Goal: Transaction & Acquisition: Purchase product/service

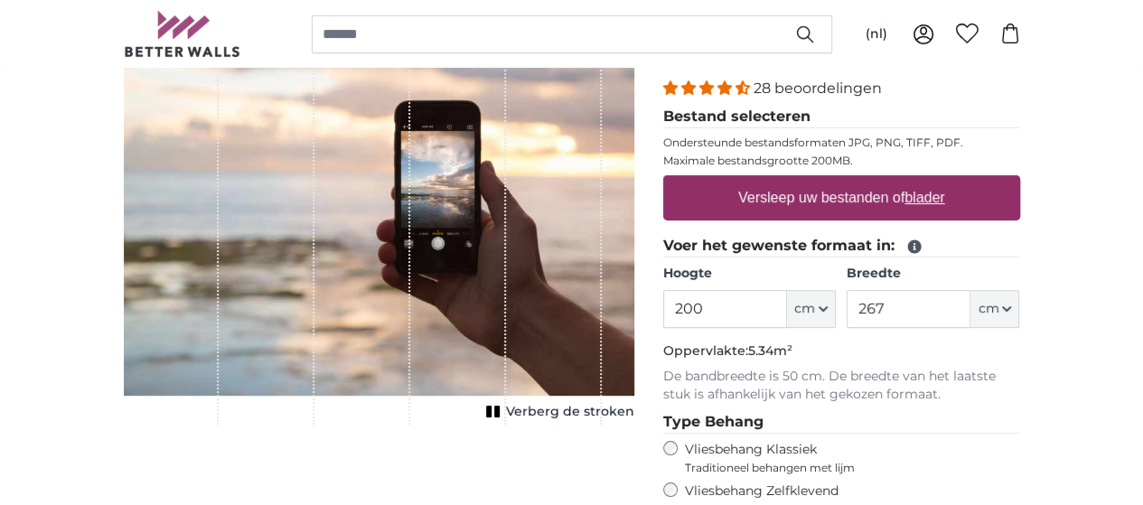
click at [787, 308] on input "200" at bounding box center [725, 309] width 124 height 38
type input "2"
type input "300"
click at [970, 309] on input "267" at bounding box center [908, 309] width 124 height 38
type input "2"
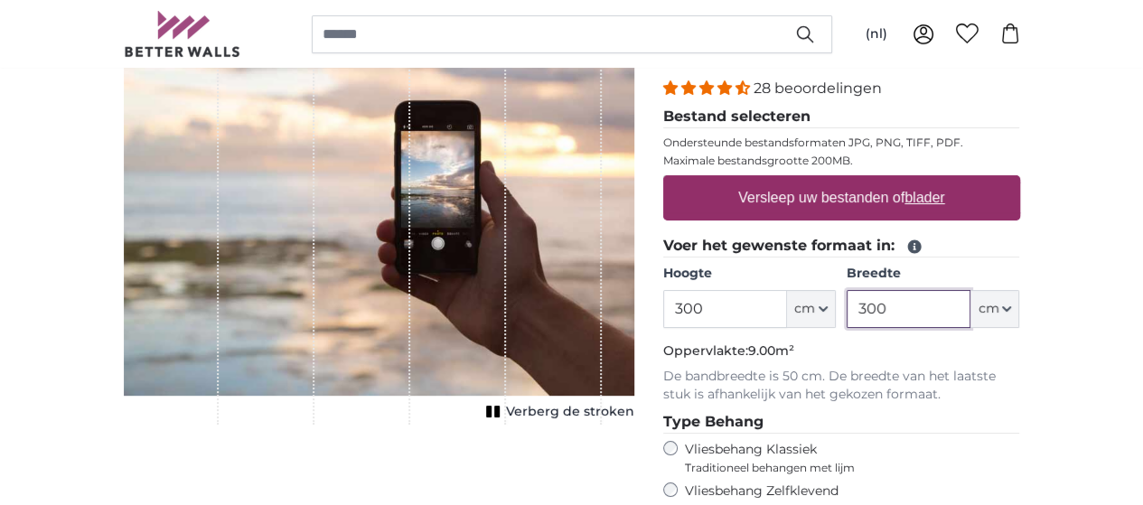
type input "300"
click at [1020, 404] on div "28 beoordelingen Bestand selecteren Ondersteunde bestandsformaten JPG, PNG, TIF…" at bounding box center [841, 297] width 357 height 439
click at [787, 314] on input "300" at bounding box center [725, 309] width 124 height 38
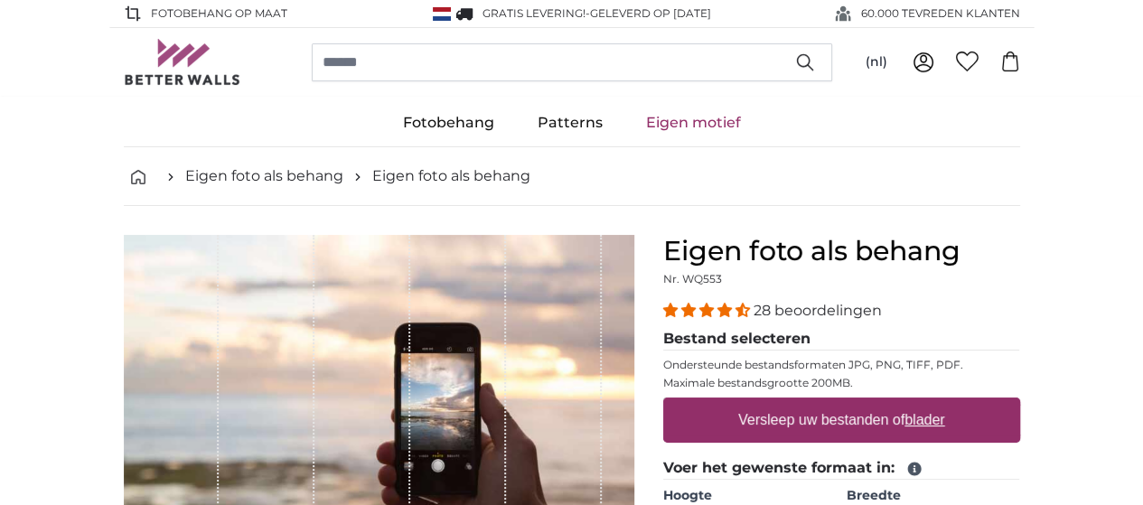
click at [944, 417] on u "blader" at bounding box center [924, 419] width 40 height 15
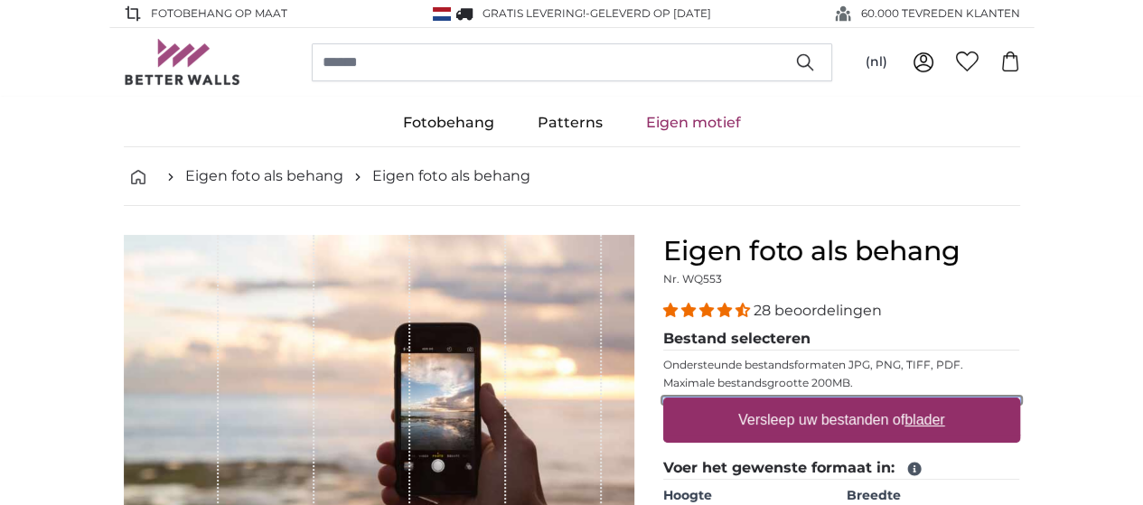
click at [1020, 403] on input "Versleep uw bestanden of blader" at bounding box center [841, 399] width 357 height 5
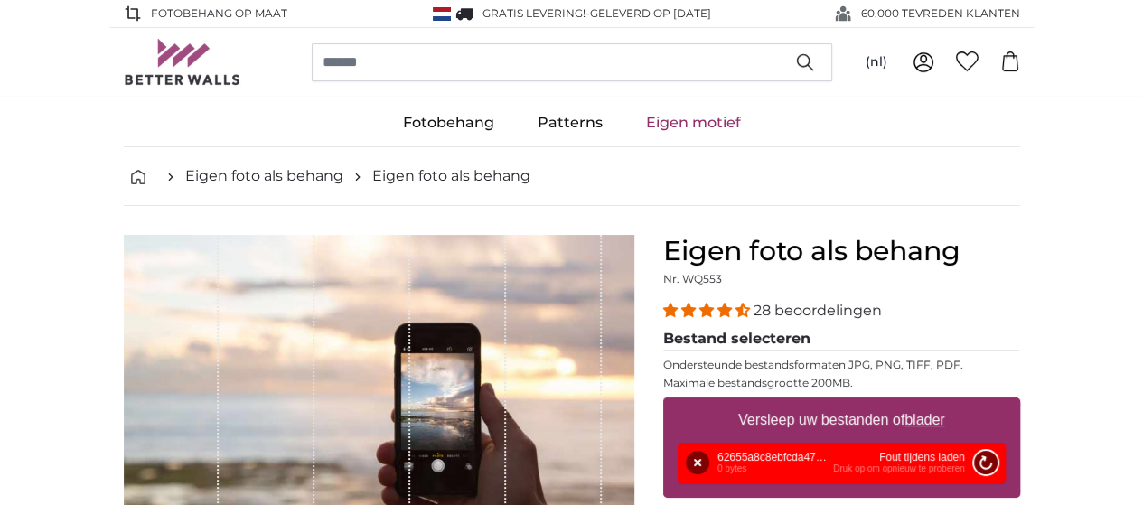
click at [996, 451] on button "Opnieuw proberen" at bounding box center [984, 462] width 23 height 23
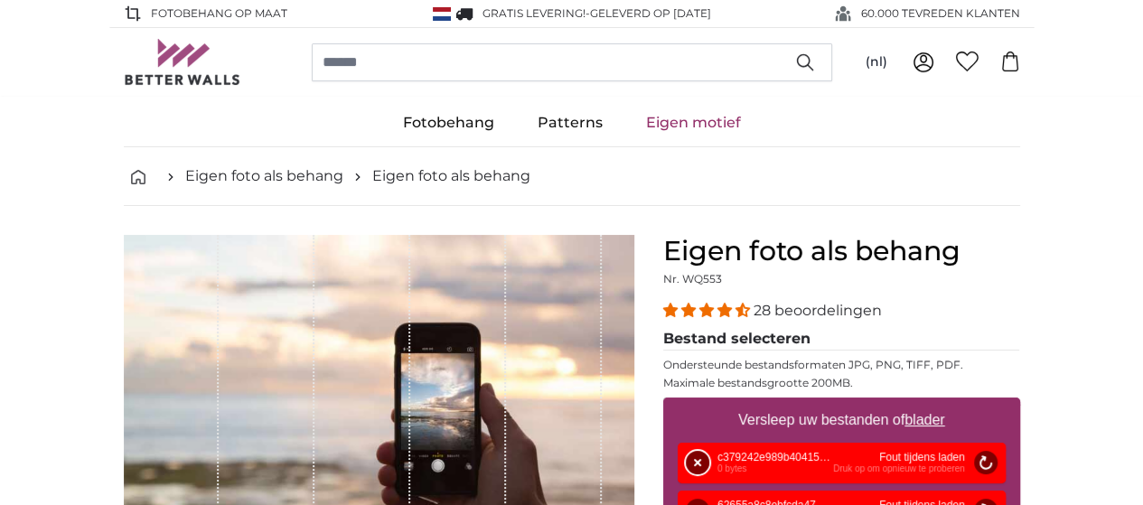
click at [709, 451] on button "Verwijderen" at bounding box center [697, 462] width 23 height 23
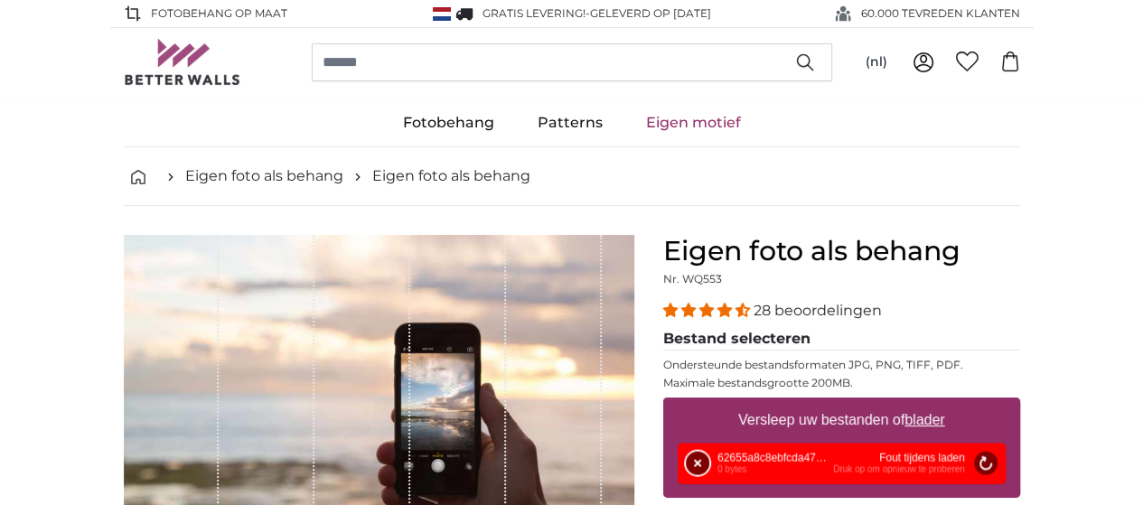
click at [709, 454] on button "Verwijderen" at bounding box center [697, 463] width 23 height 23
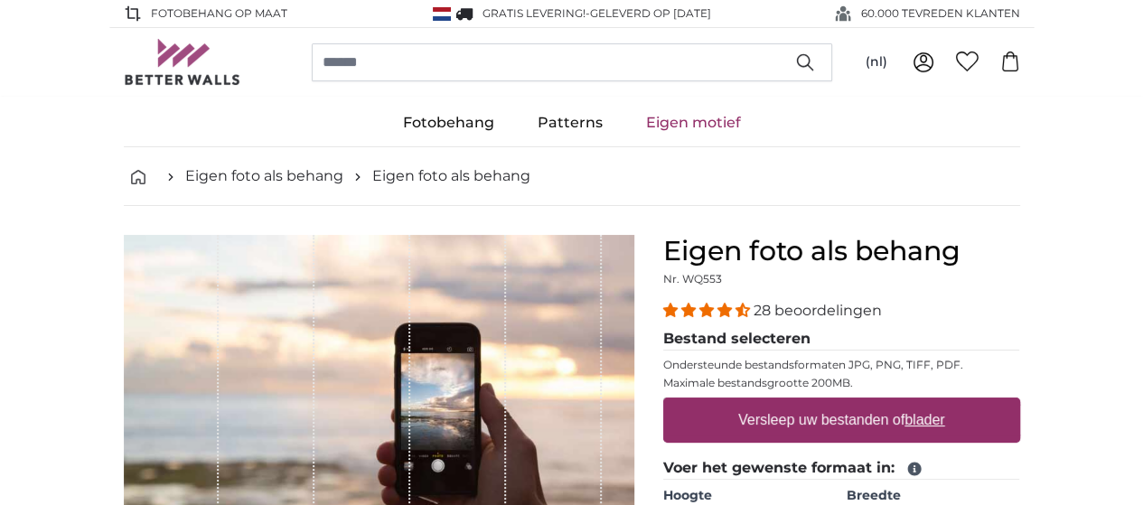
click at [944, 417] on u "blader" at bounding box center [924, 419] width 40 height 15
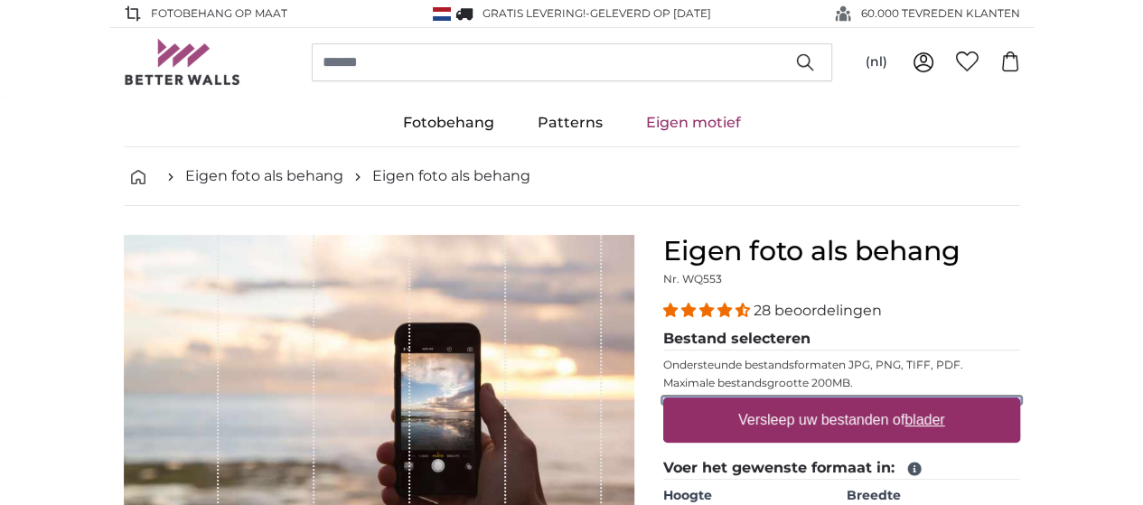
click at [1020, 403] on input "Versleep uw bestanden of blader" at bounding box center [841, 399] width 357 height 5
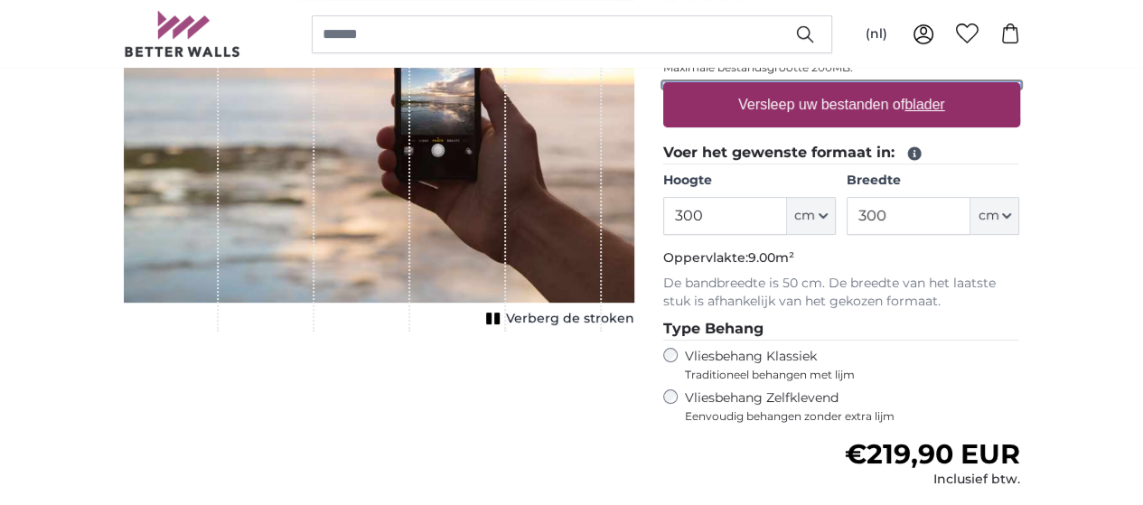
scroll to position [313, 0]
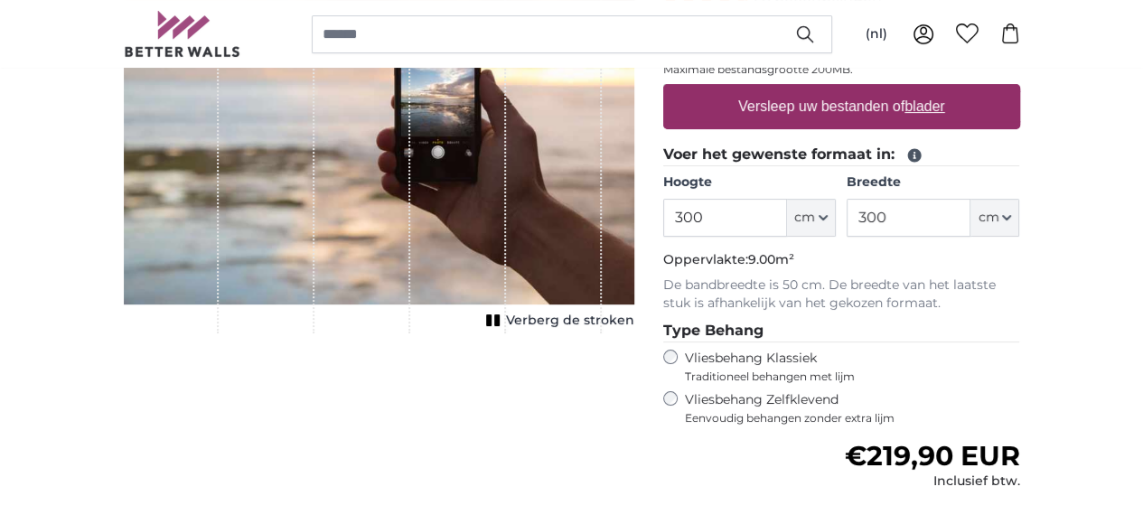
click at [499, 326] on rect "1 of 1" at bounding box center [496, 320] width 5 height 12
click at [524, 327] on icon "1 of 1" at bounding box center [515, 320] width 18 height 14
click at [633, 330] on span "Verberg de stroken" at bounding box center [570, 321] width 128 height 18
click at [513, 326] on rect "1 of 1" at bounding box center [510, 320] width 5 height 12
click at [621, 333] on button "Verberg de stroken" at bounding box center [557, 320] width 154 height 25
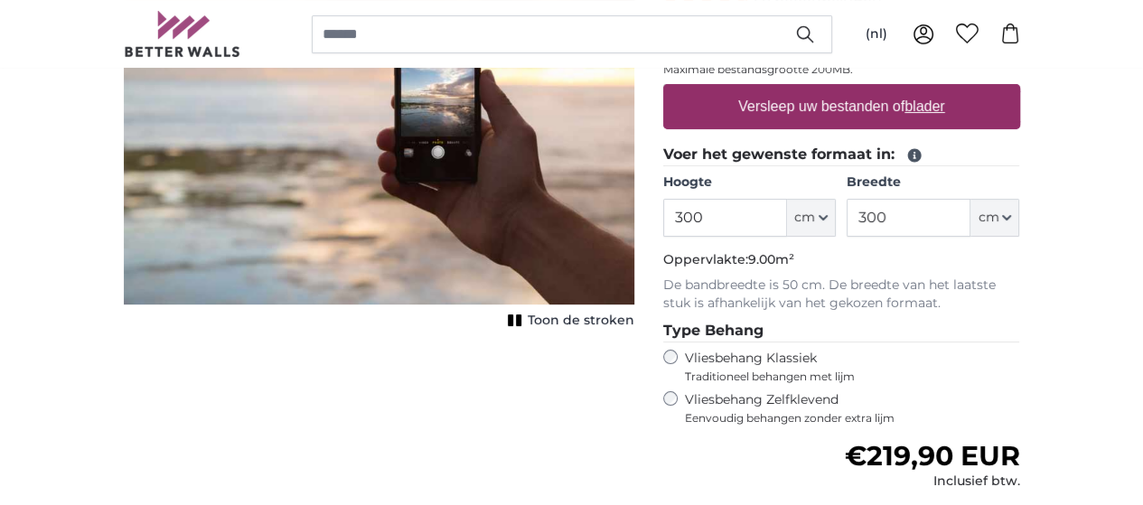
click at [513, 326] on rect "1 of 1" at bounding box center [510, 320] width 5 height 12
click at [499, 326] on rect "1 of 1" at bounding box center [496, 320] width 5 height 12
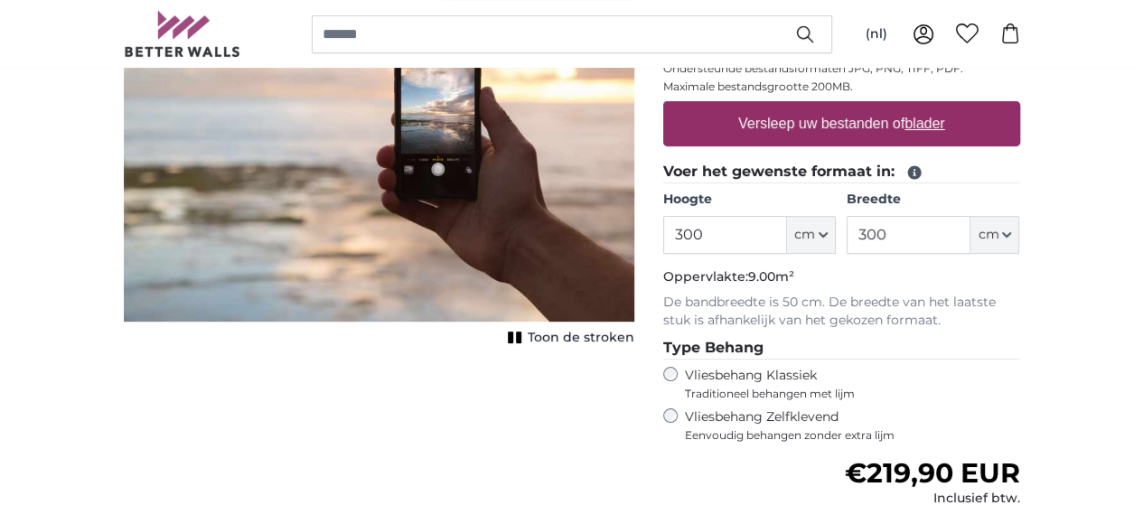
scroll to position [290, 0]
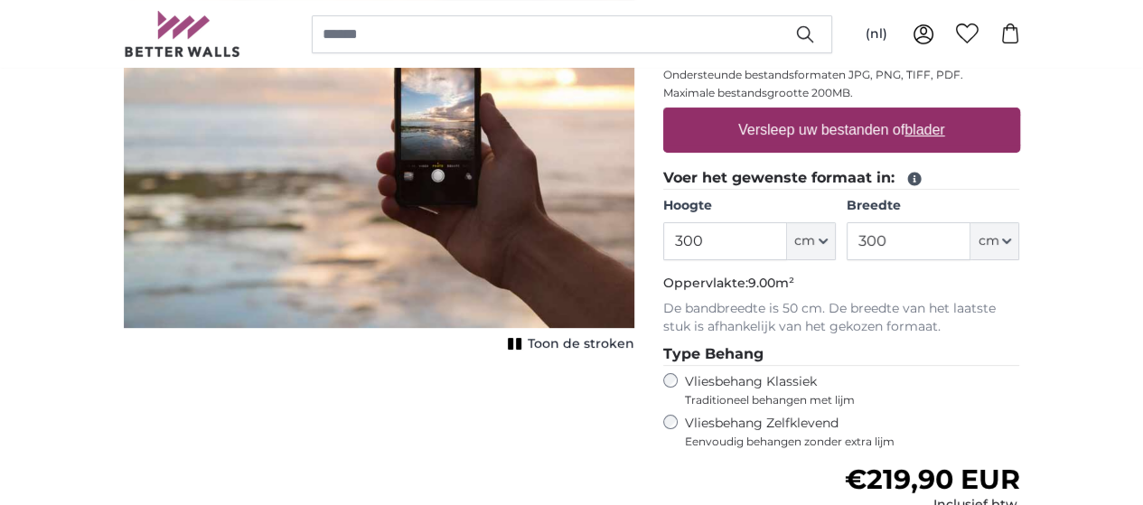
click at [1019, 198] on label "Breedte" at bounding box center [932, 206] width 173 height 18
click at [970, 222] on input "300" at bounding box center [908, 241] width 124 height 38
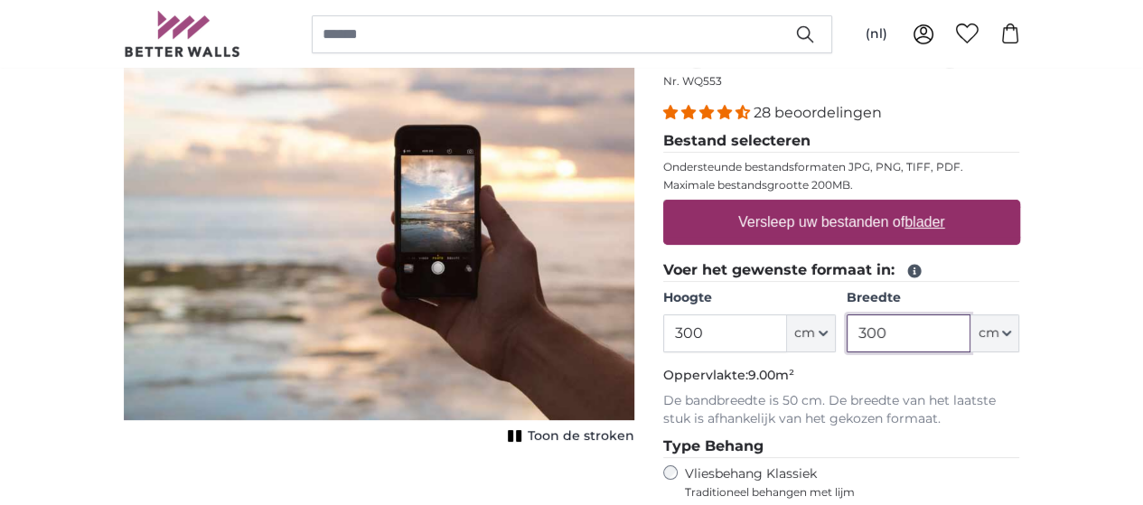
scroll to position [197, 0]
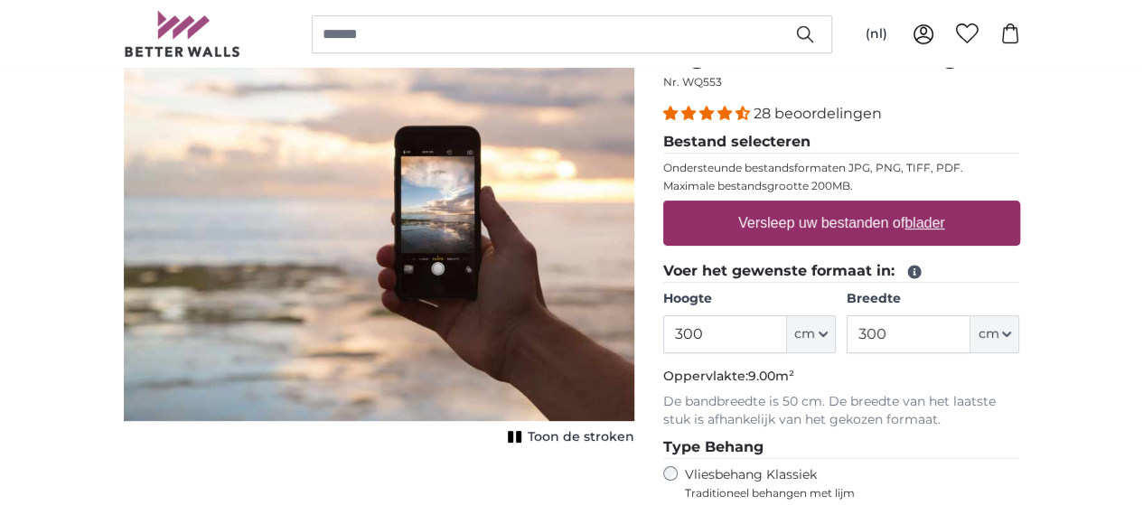
click at [980, 444] on legend "Type Behang" at bounding box center [841, 447] width 357 height 23
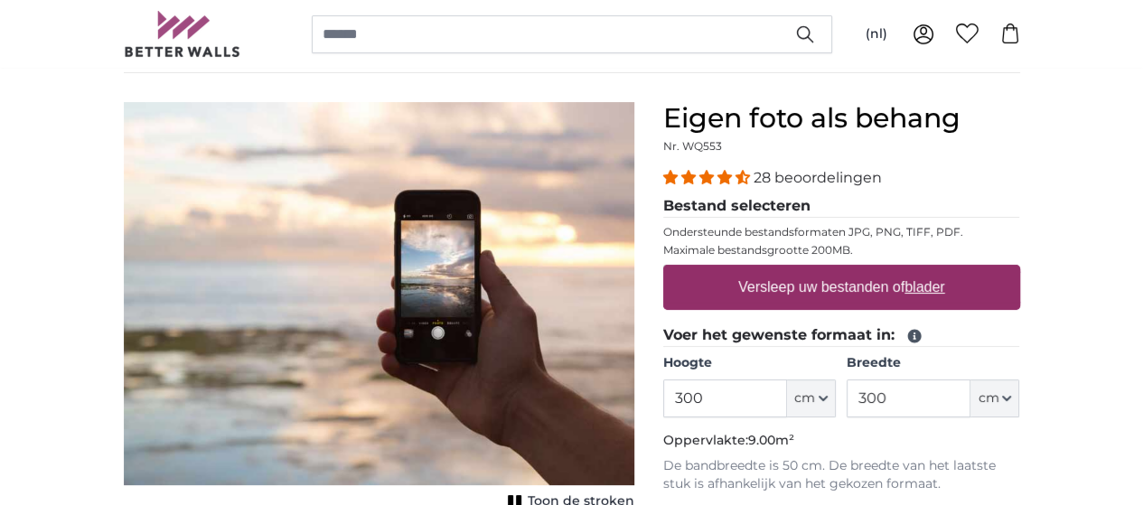
scroll to position [131, 0]
